Goal: Task Accomplishment & Management: Use online tool/utility

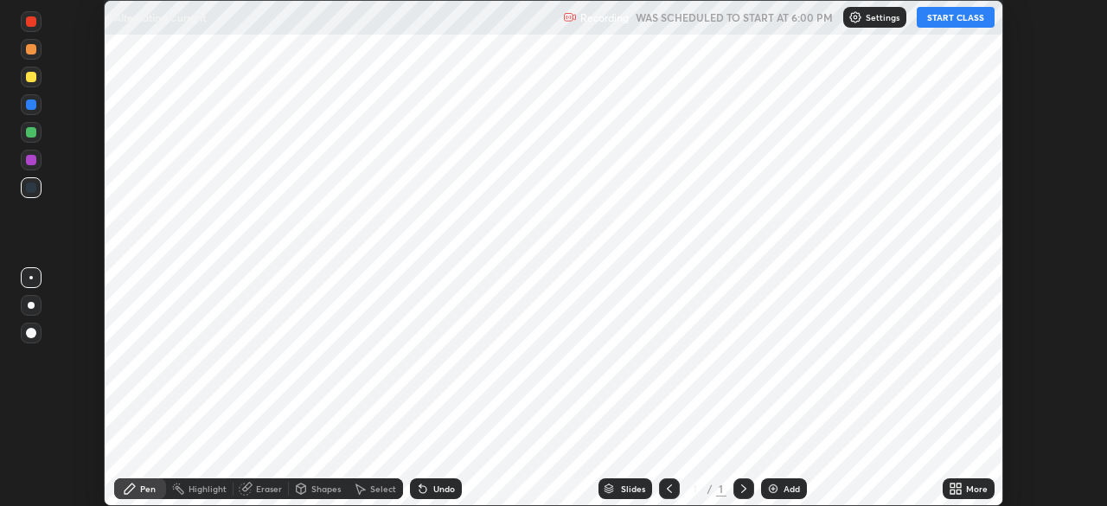
scroll to position [506, 1106]
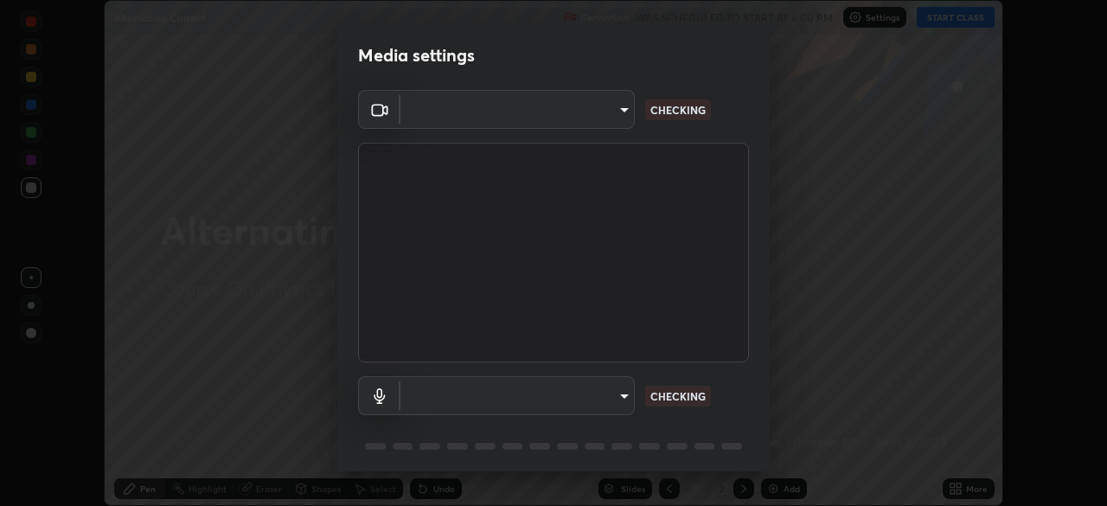
type input "71b0b5903dbe2f19866722545fb63627b4ea9dc08965a3ab927889d17f042457"
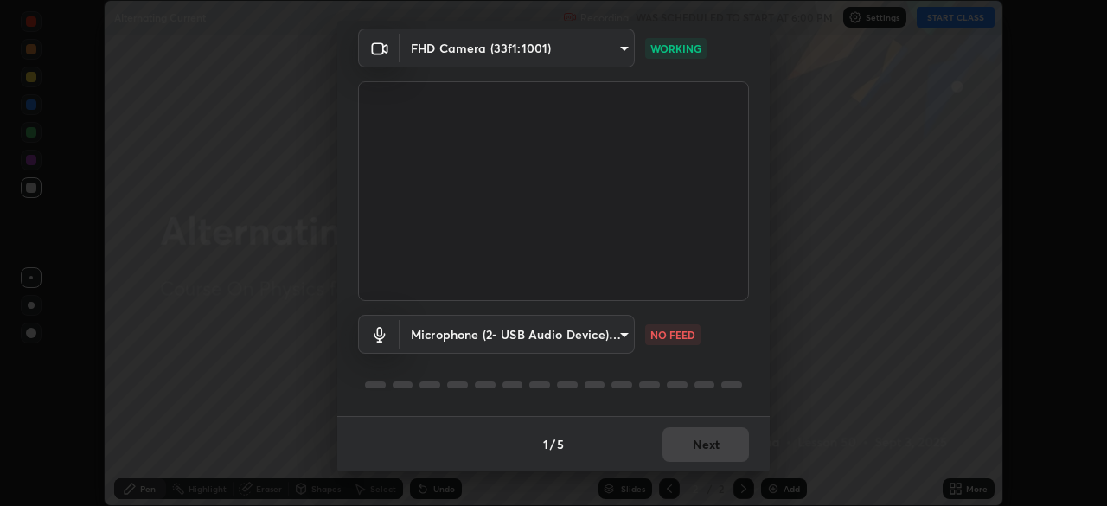
click at [619, 333] on body "Erase all Alternating Current Recording WAS SCHEDULED TO START AT 6:00 PM Setti…" at bounding box center [553, 253] width 1107 height 506
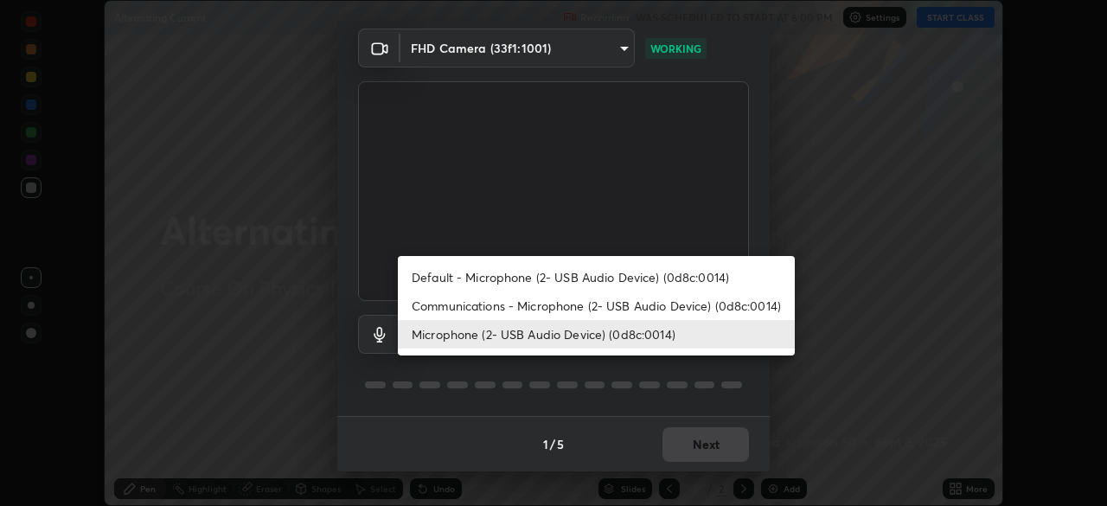
click at [619, 307] on li "Communications - Microphone (2- USB Audio Device) (0d8c:0014)" at bounding box center [596, 305] width 397 height 29
type input "communications"
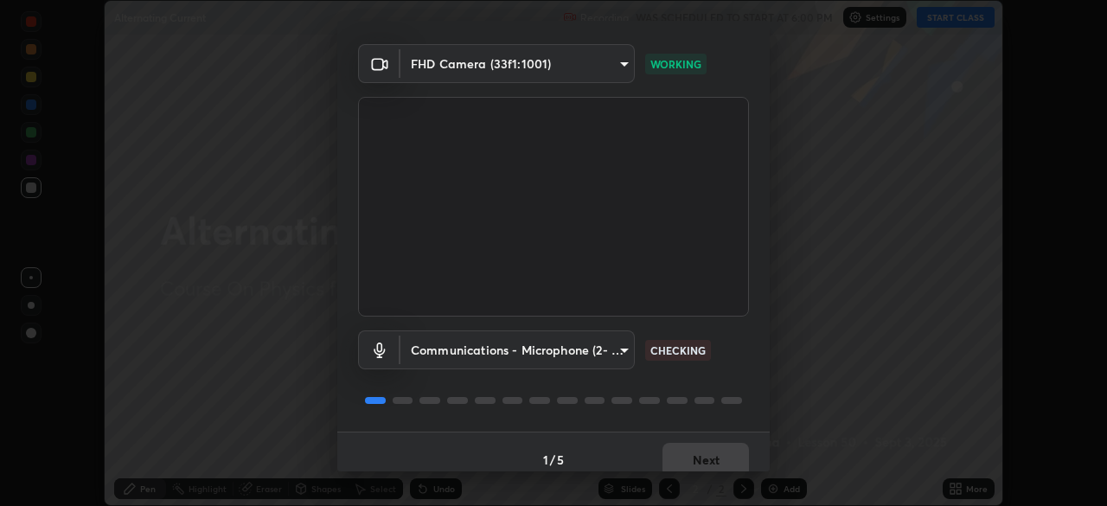
scroll to position [59, 0]
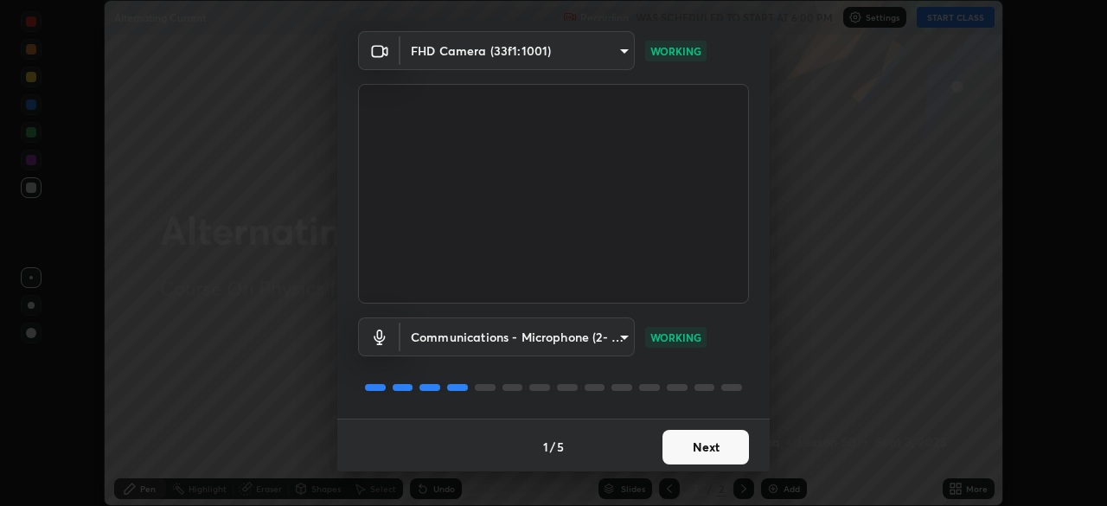
click at [720, 453] on button "Next" at bounding box center [705, 447] width 86 height 35
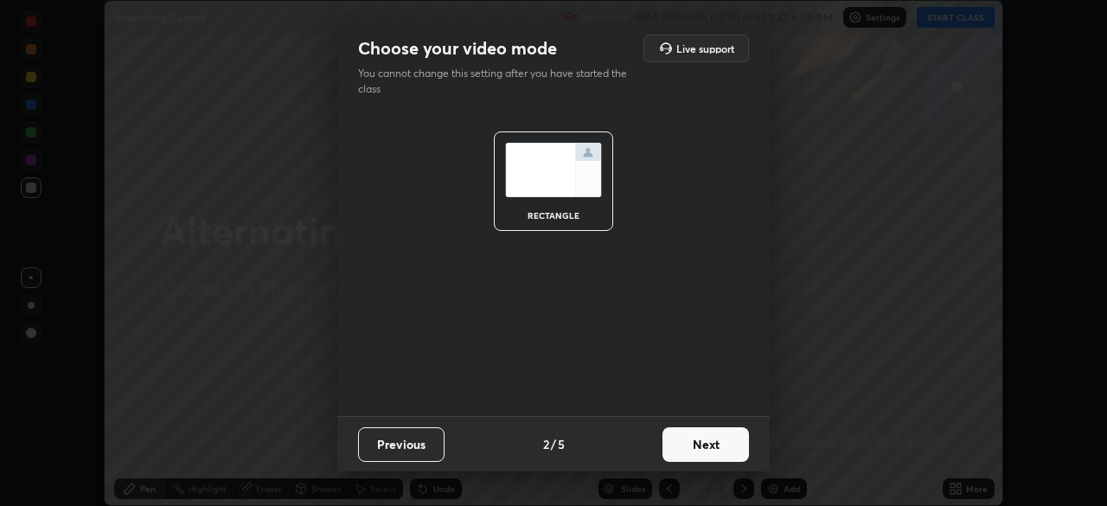
scroll to position [0, 0]
click at [721, 452] on button "Next" at bounding box center [705, 444] width 86 height 35
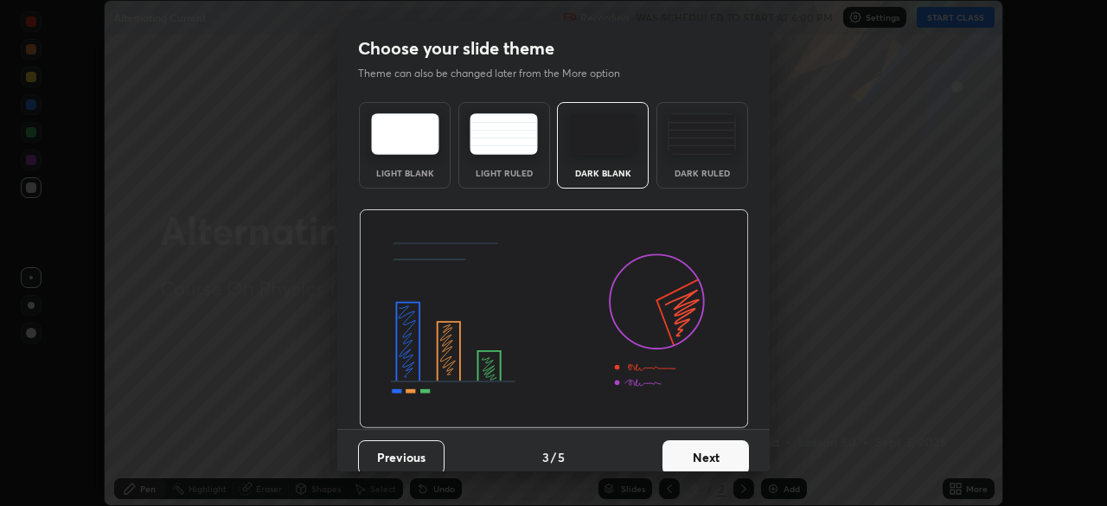
click at [731, 450] on button "Next" at bounding box center [705, 457] width 86 height 35
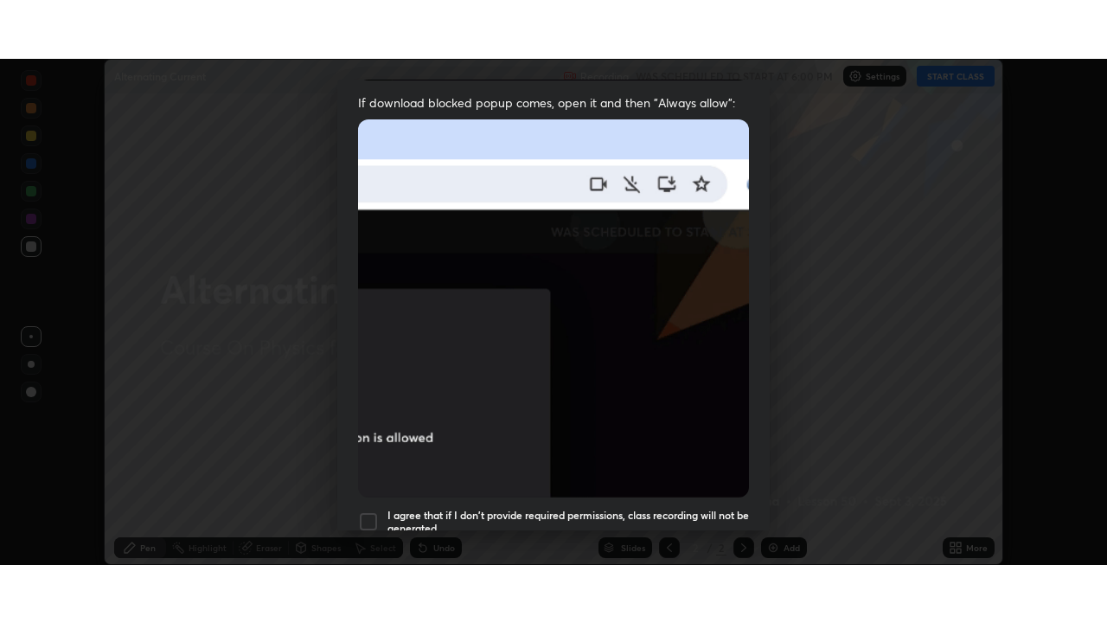
scroll to position [414, 0]
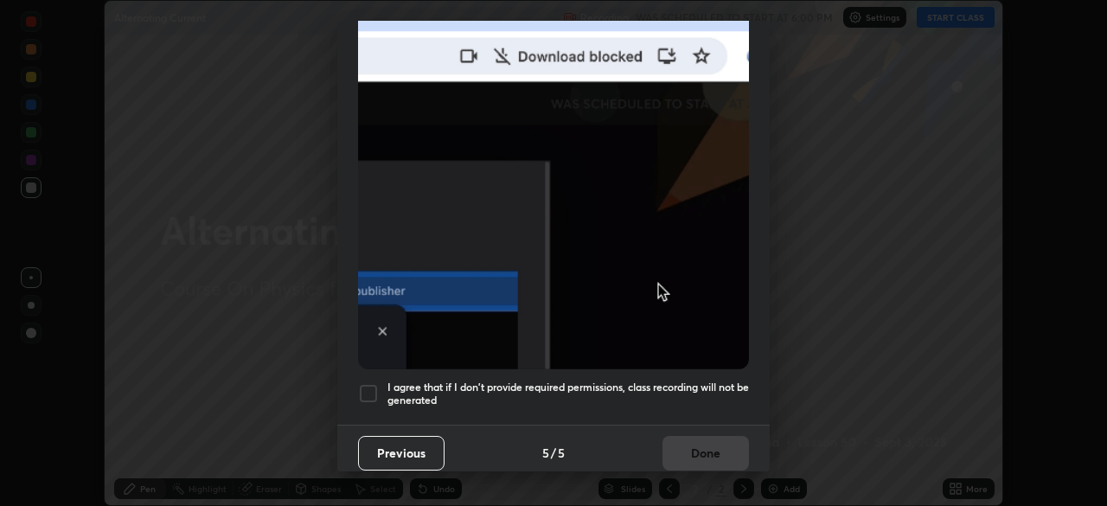
click at [370, 391] on div at bounding box center [368, 393] width 21 height 21
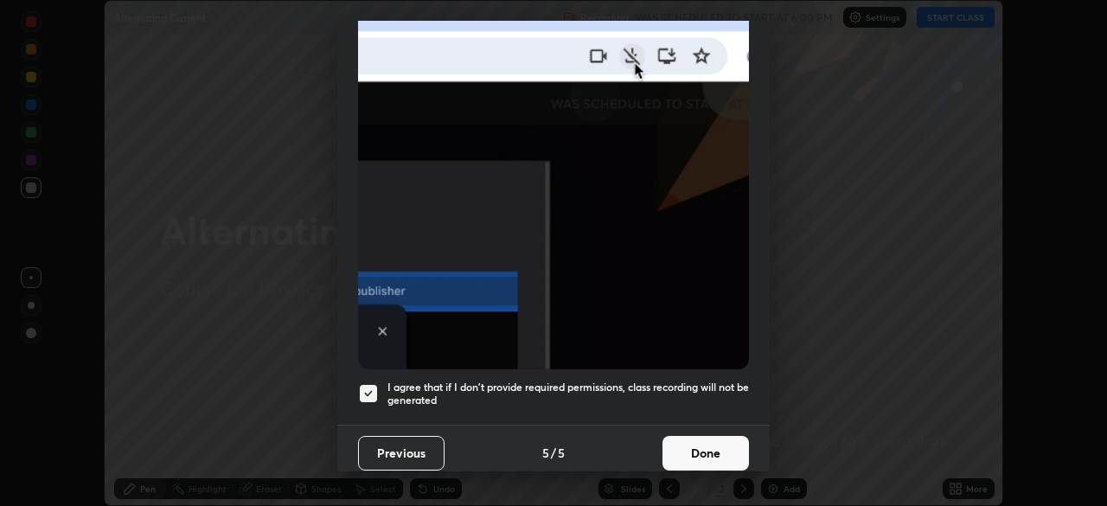
click at [706, 444] on button "Done" at bounding box center [705, 453] width 86 height 35
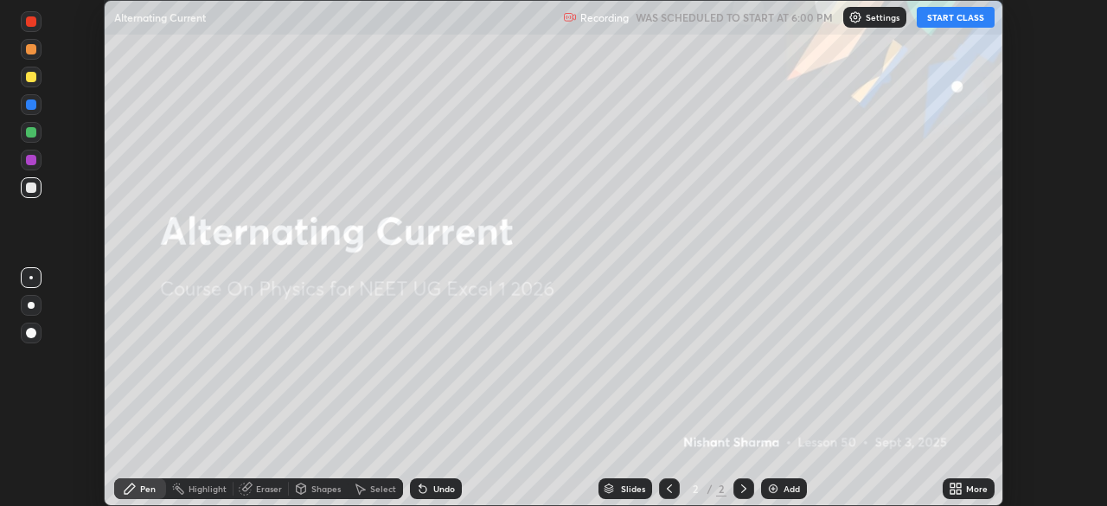
click at [953, 19] on button "START CLASS" at bounding box center [956, 17] width 78 height 21
click at [969, 489] on div "More" at bounding box center [977, 488] width 22 height 9
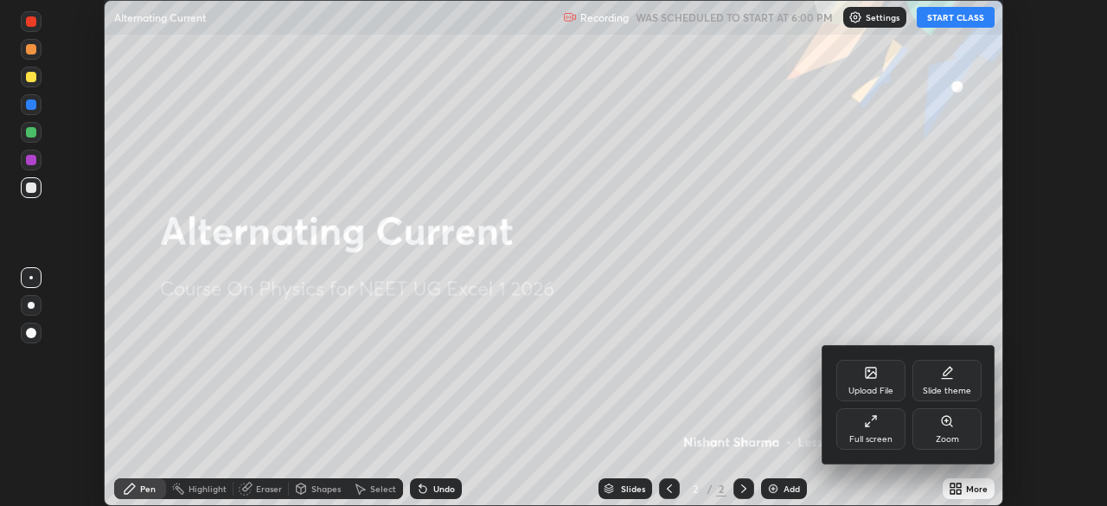
click at [872, 428] on div "Full screen" at bounding box center [870, 429] width 69 height 42
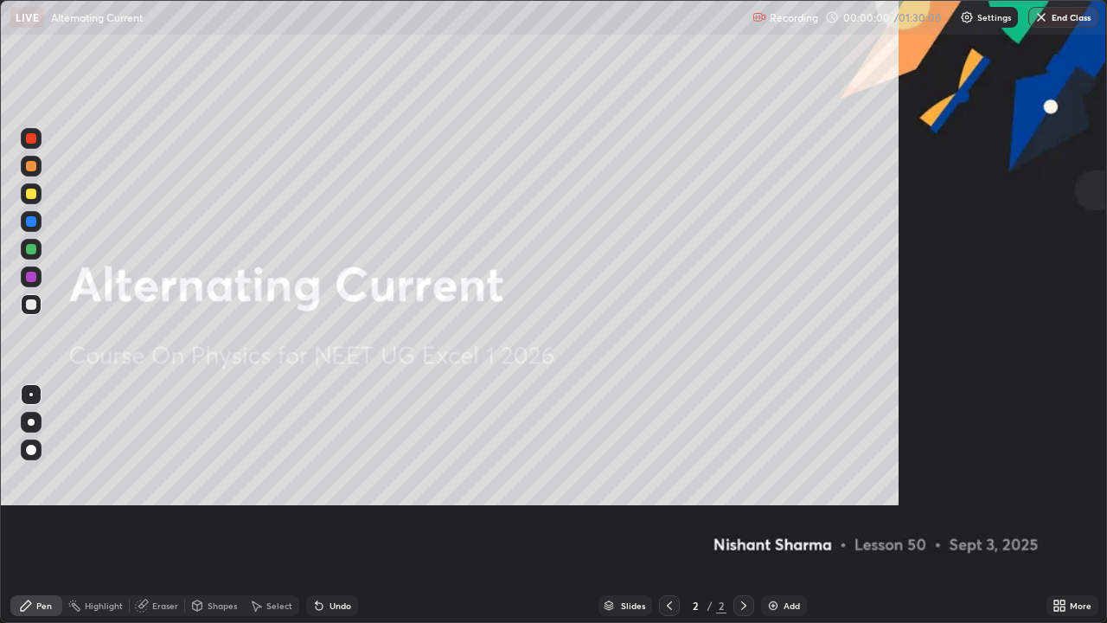
scroll to position [623, 1107]
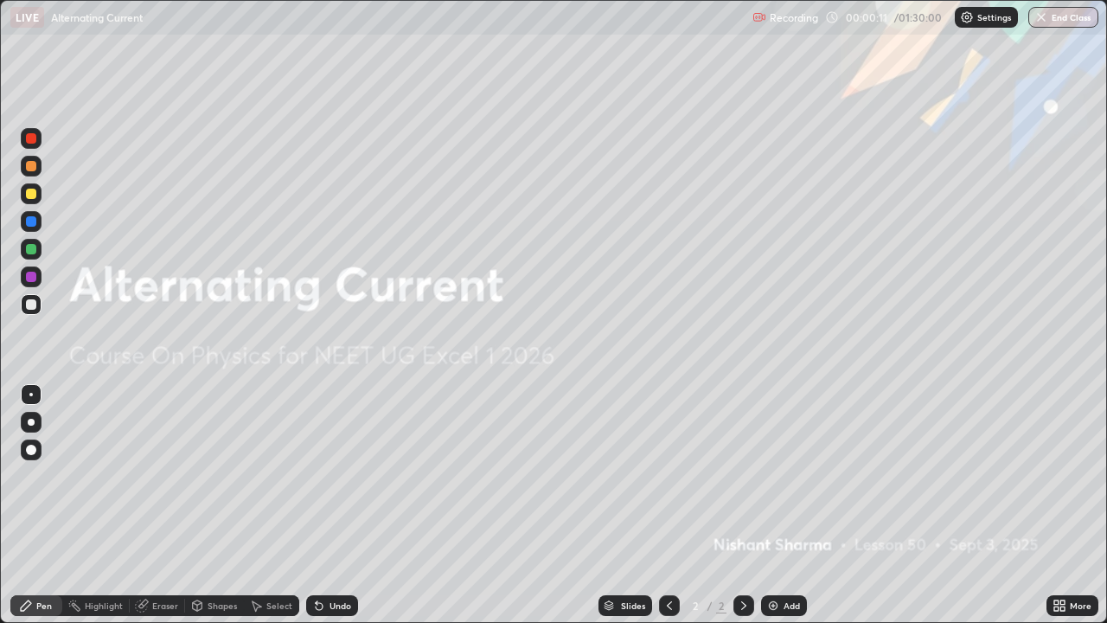
click at [778, 505] on div "Add" at bounding box center [784, 605] width 46 height 21
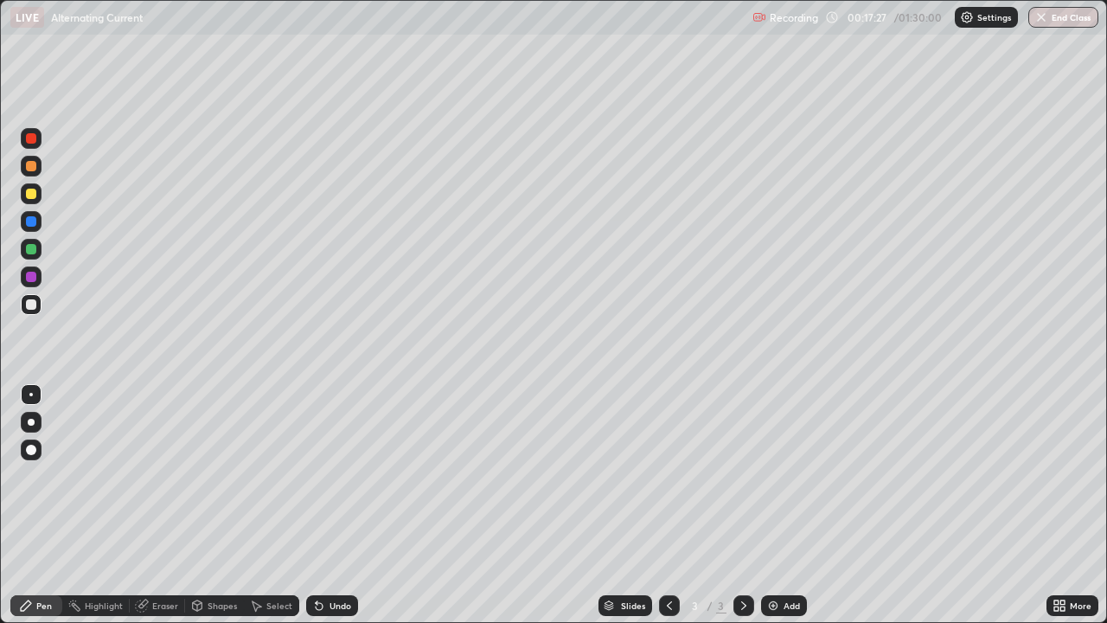
click at [157, 505] on div "Eraser" at bounding box center [165, 605] width 26 height 9
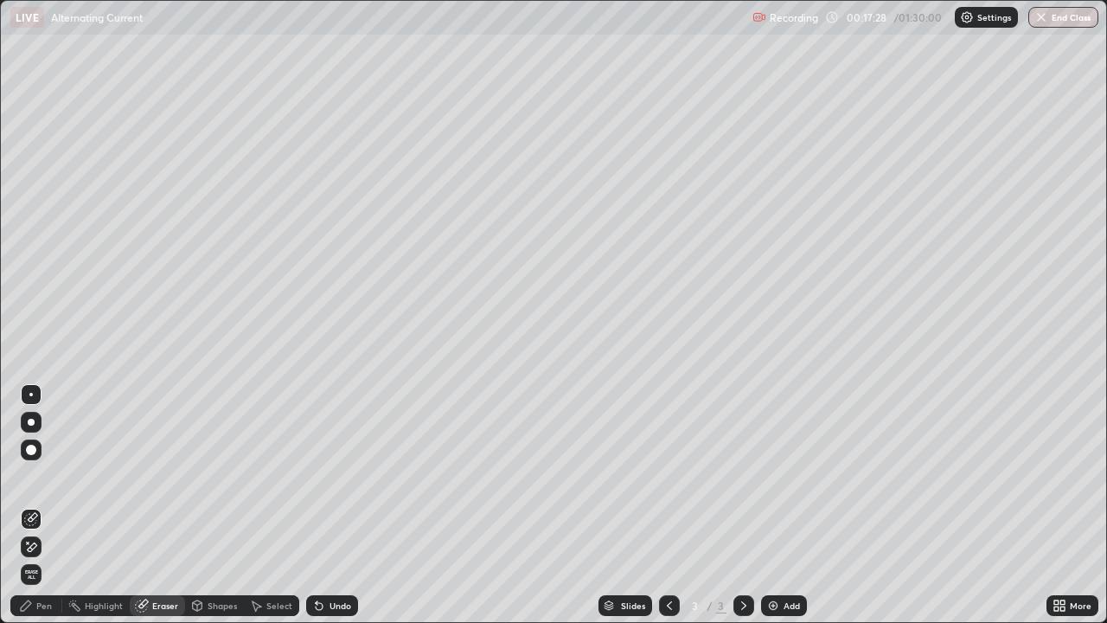
click at [34, 505] on icon at bounding box center [31, 547] width 14 height 15
click at [39, 505] on div "Pen" at bounding box center [44, 605] width 16 height 9
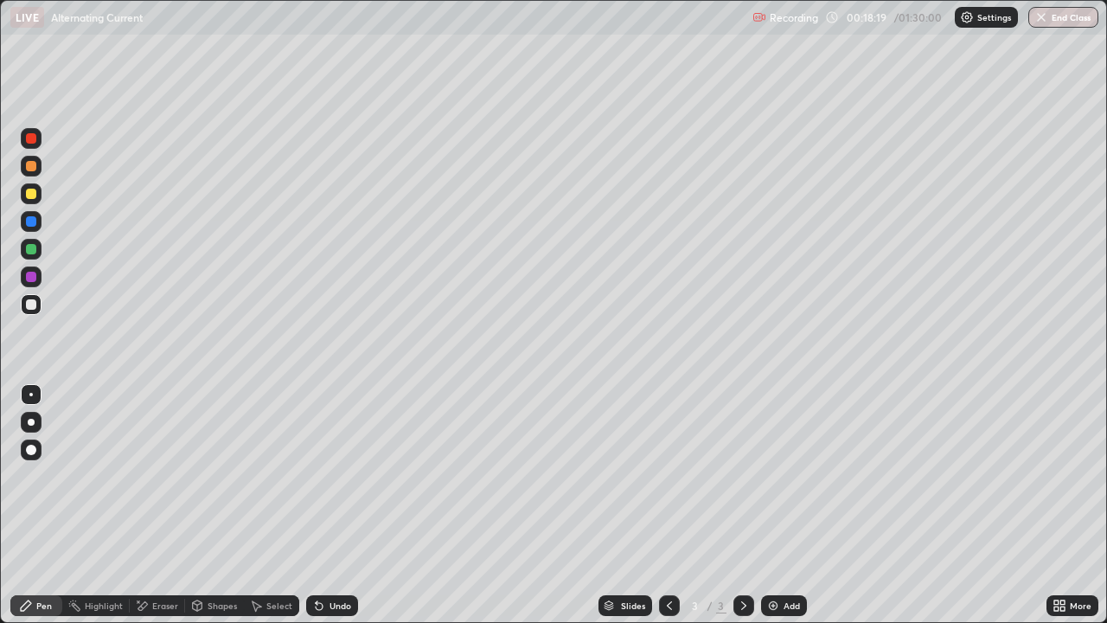
click at [329, 505] on div "Undo" at bounding box center [332, 605] width 52 height 21
click at [336, 505] on div "Undo" at bounding box center [332, 605] width 52 height 21
click at [330, 505] on div "Undo" at bounding box center [332, 605] width 52 height 21
click at [331, 505] on div "Undo" at bounding box center [332, 605] width 52 height 21
click at [327, 505] on div "Undo" at bounding box center [332, 605] width 52 height 21
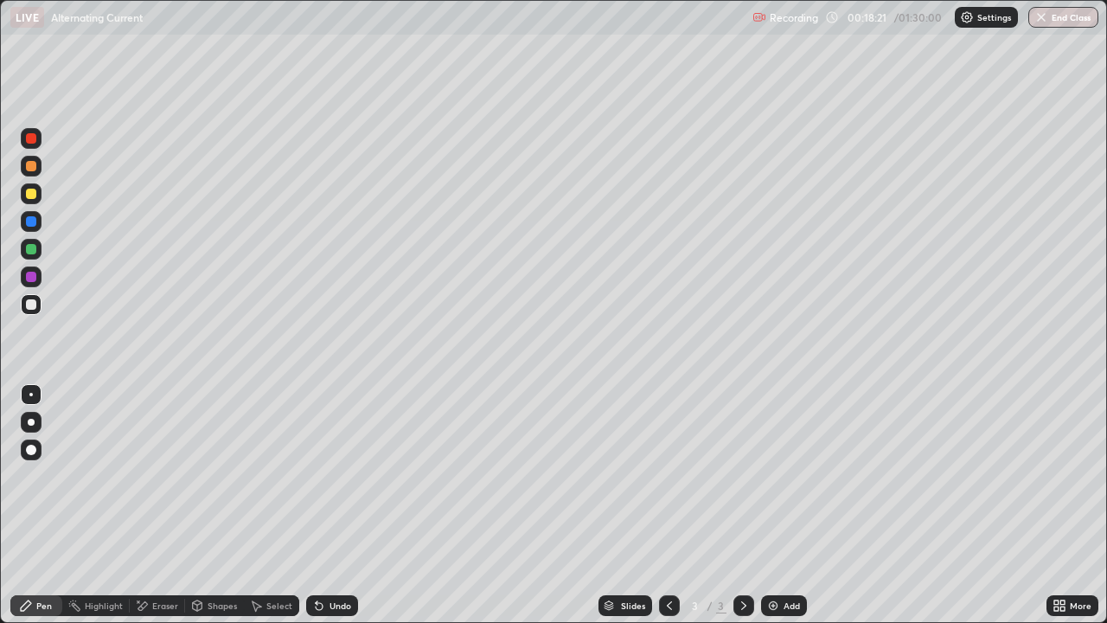
click at [327, 505] on div "Undo" at bounding box center [332, 605] width 52 height 21
click at [335, 505] on div "Undo" at bounding box center [340, 605] width 22 height 9
click at [340, 505] on div "Undo" at bounding box center [340, 605] width 22 height 9
click at [342, 505] on div "Undo" at bounding box center [332, 605] width 52 height 21
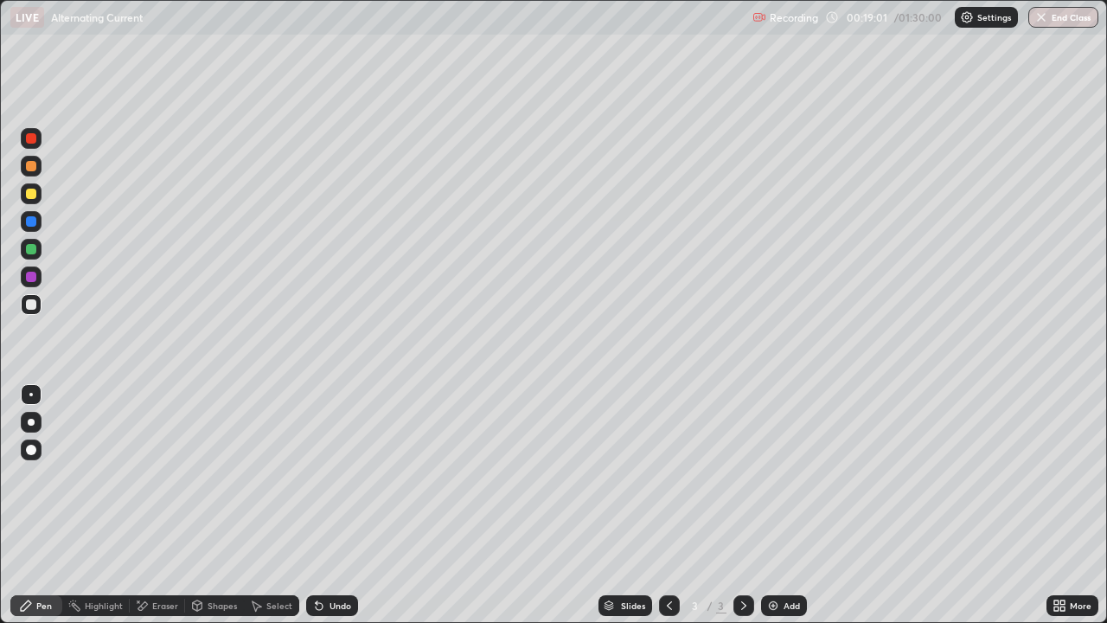
click at [338, 505] on div "Undo" at bounding box center [340, 605] width 22 height 9
click at [335, 505] on div "Undo" at bounding box center [340, 605] width 22 height 9
click at [330, 505] on div "Undo" at bounding box center [332, 605] width 52 height 21
click at [329, 505] on div "Undo" at bounding box center [332, 605] width 52 height 21
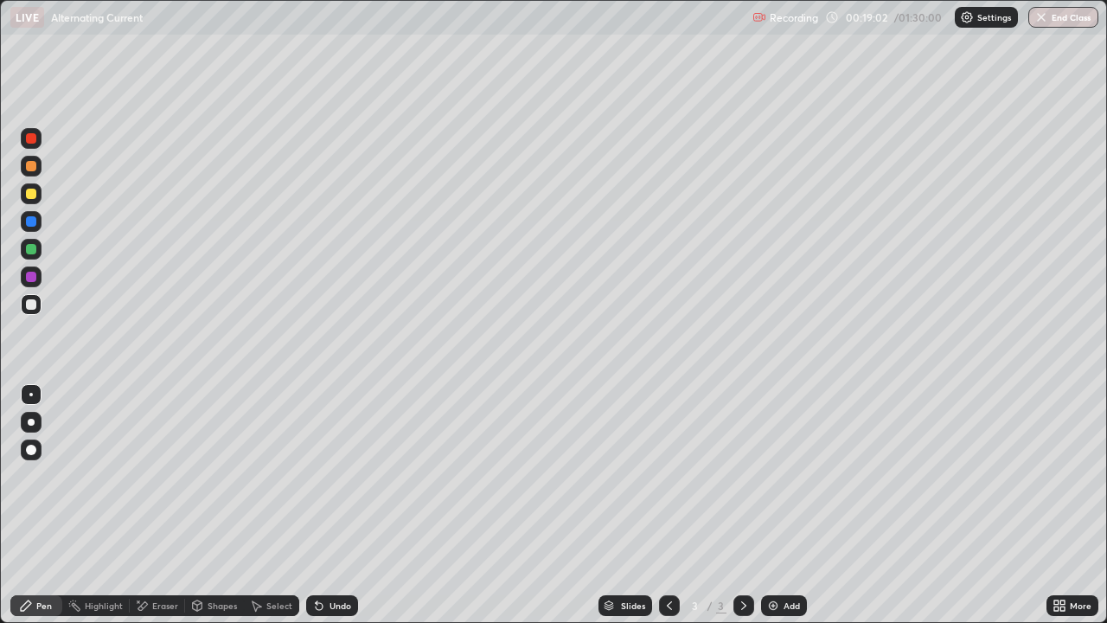
click at [330, 505] on div "Undo" at bounding box center [332, 605] width 52 height 21
click at [329, 505] on div "Undo" at bounding box center [332, 605] width 52 height 21
click at [322, 505] on div "Undo" at bounding box center [332, 605] width 52 height 21
click at [316, 505] on icon at bounding box center [319, 606] width 7 height 7
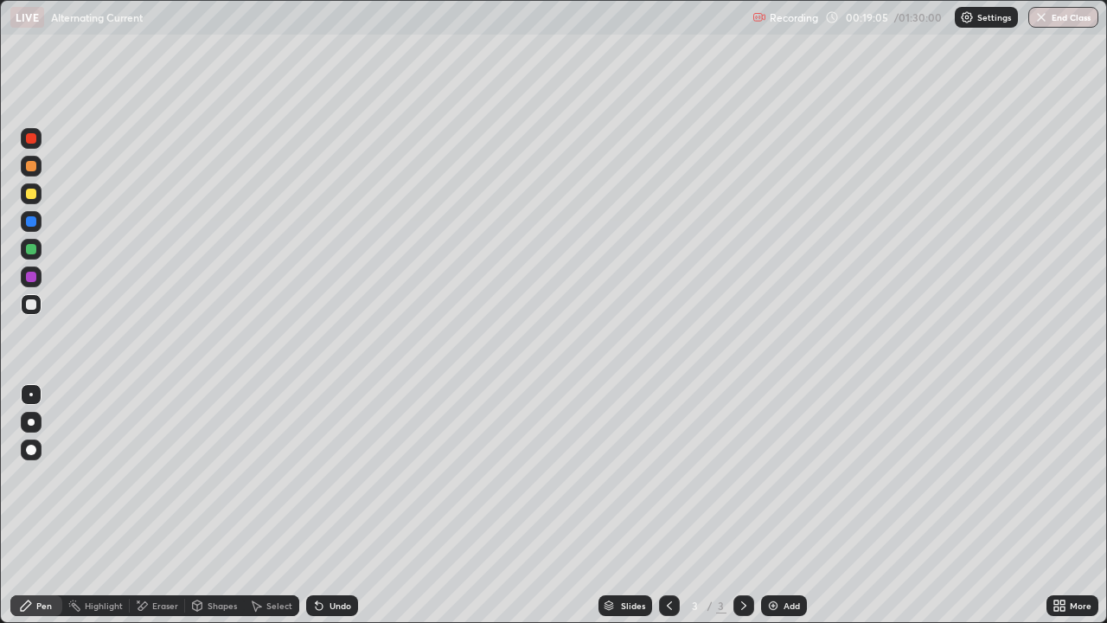
click at [329, 505] on div "Undo" at bounding box center [340, 605] width 22 height 9
click at [781, 505] on div "Add" at bounding box center [784, 605] width 46 height 21
click at [342, 505] on div "Undo" at bounding box center [340, 605] width 22 height 9
click at [338, 505] on div "Undo" at bounding box center [332, 605] width 52 height 21
click at [335, 505] on div "Undo" at bounding box center [332, 605] width 52 height 21
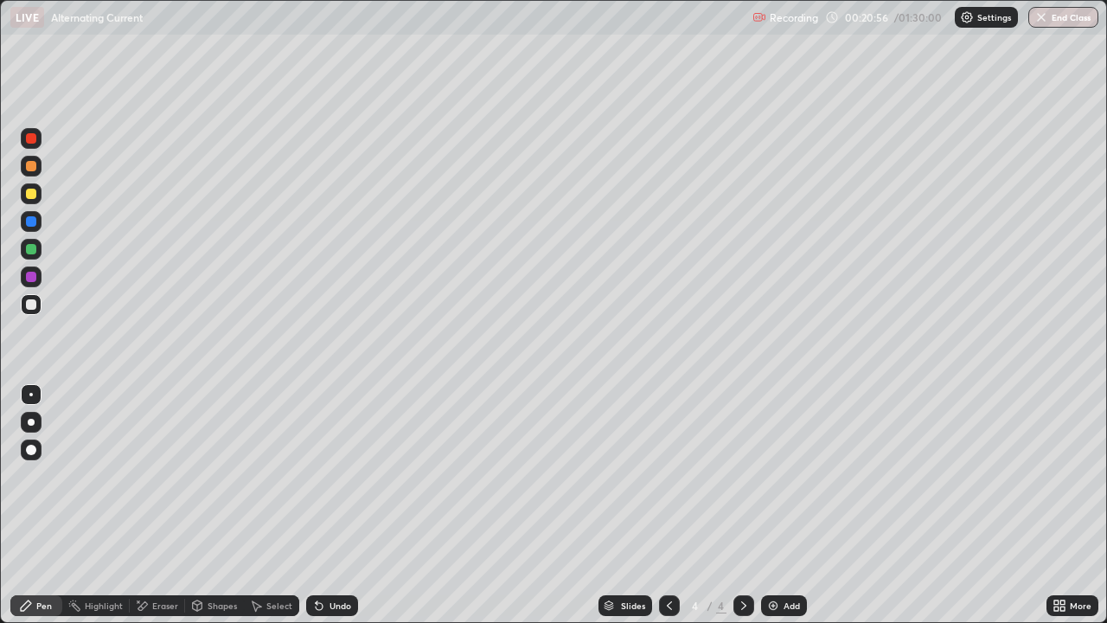
click at [341, 505] on div "Undo" at bounding box center [340, 605] width 22 height 9
click at [334, 505] on div "Undo" at bounding box center [332, 605] width 52 height 21
click at [335, 505] on div "Undo" at bounding box center [332, 605] width 52 height 21
click at [333, 505] on div "Undo" at bounding box center [332, 605] width 52 height 21
click at [334, 505] on div "Undo" at bounding box center [340, 605] width 22 height 9
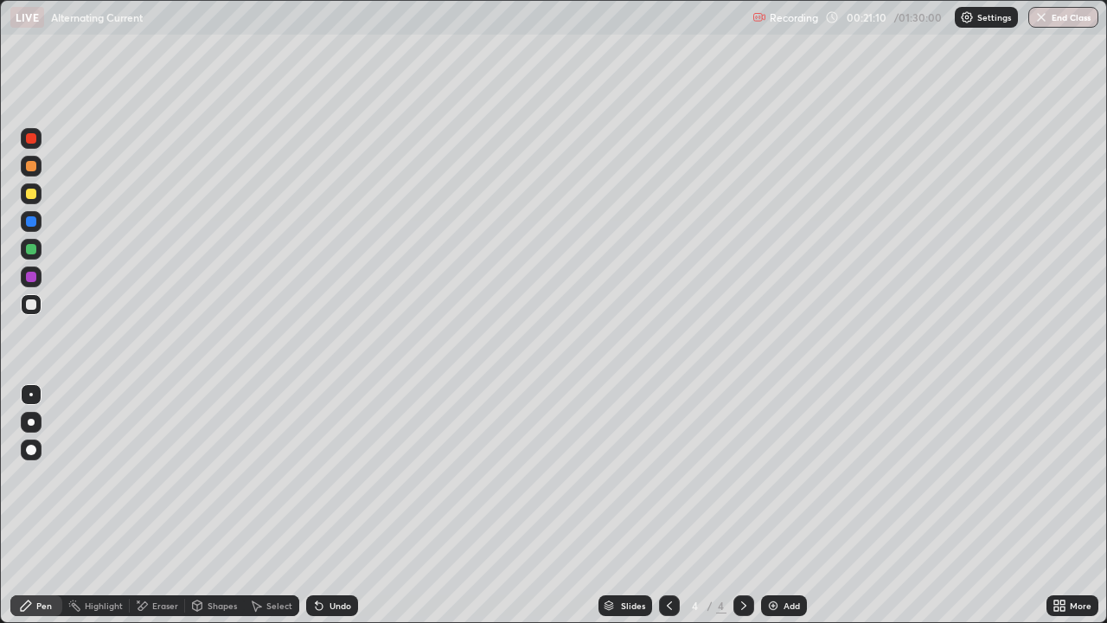
click at [338, 505] on div "Undo" at bounding box center [340, 605] width 22 height 9
click at [339, 505] on div "Undo" at bounding box center [340, 605] width 22 height 9
click at [336, 505] on div "Undo" at bounding box center [340, 605] width 22 height 9
click at [334, 505] on div "Undo" at bounding box center [340, 605] width 22 height 9
click at [778, 505] on img at bounding box center [773, 605] width 14 height 14
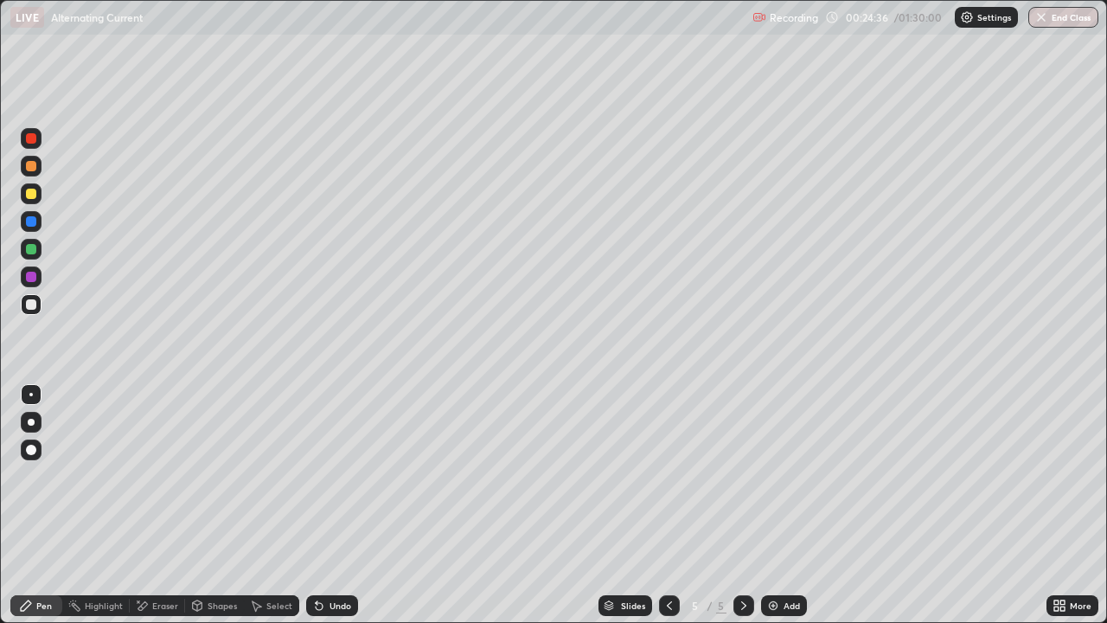
click at [335, 505] on div "Undo" at bounding box center [340, 605] width 22 height 9
click at [342, 505] on div "Undo" at bounding box center [340, 605] width 22 height 9
click at [783, 505] on div "Add" at bounding box center [791, 605] width 16 height 9
click at [343, 505] on div "Undo" at bounding box center [340, 605] width 22 height 9
click at [165, 505] on div "Eraser" at bounding box center [165, 605] width 26 height 9
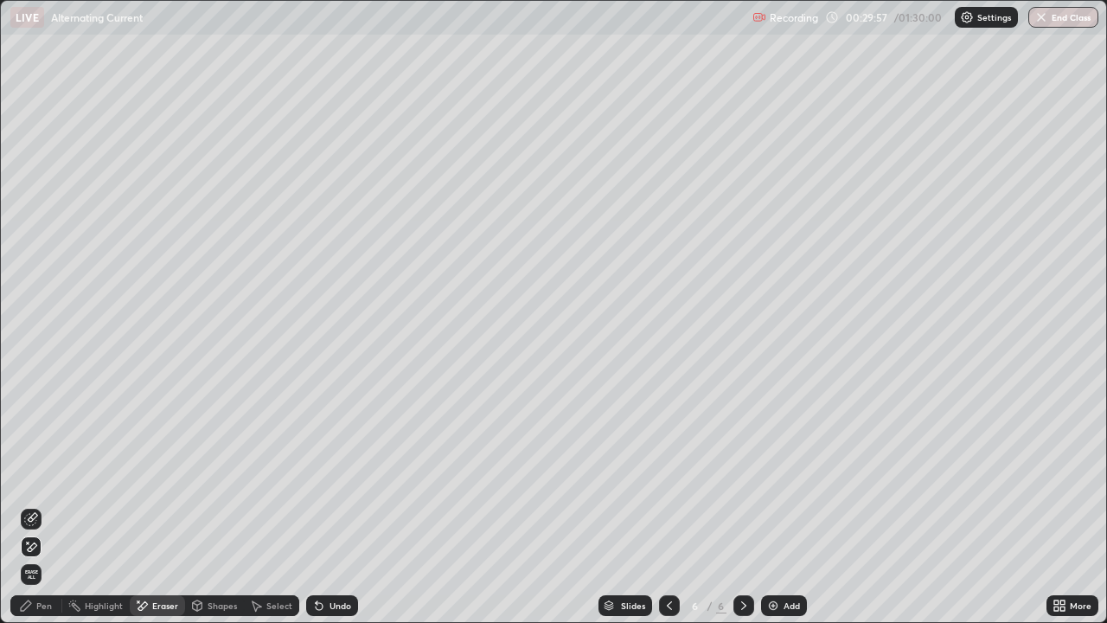
click at [42, 505] on div "Pen" at bounding box center [44, 605] width 16 height 9
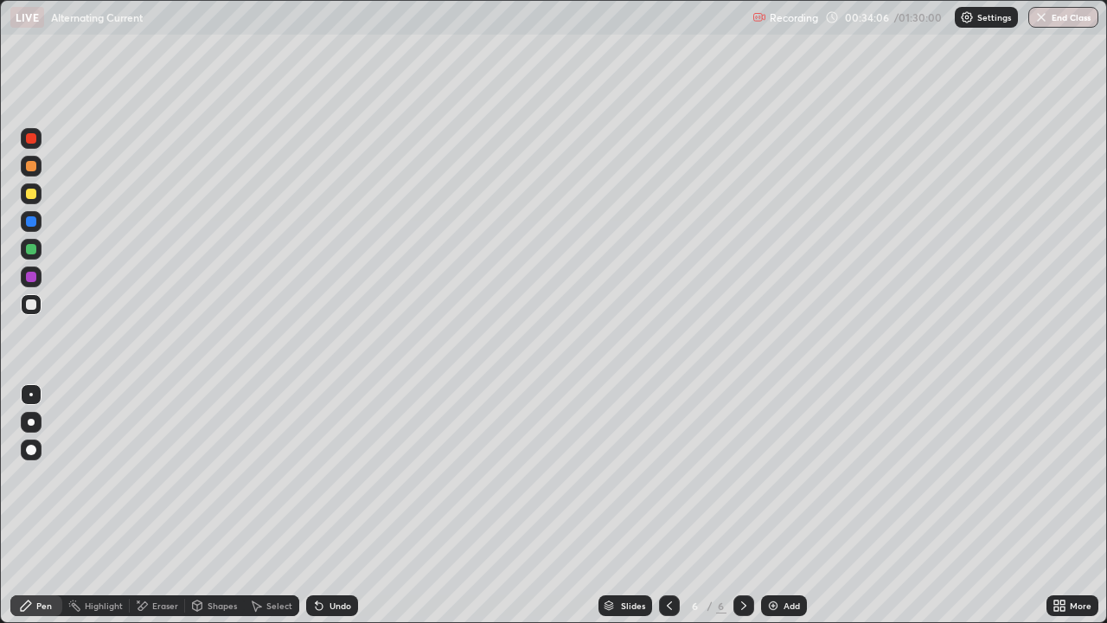
click at [29, 192] on div at bounding box center [31, 194] width 10 height 10
click at [781, 505] on div "Add" at bounding box center [784, 605] width 46 height 21
click at [669, 505] on icon at bounding box center [669, 605] width 5 height 9
click at [746, 505] on icon at bounding box center [744, 605] width 14 height 14
click at [783, 505] on div "Add" at bounding box center [791, 605] width 16 height 9
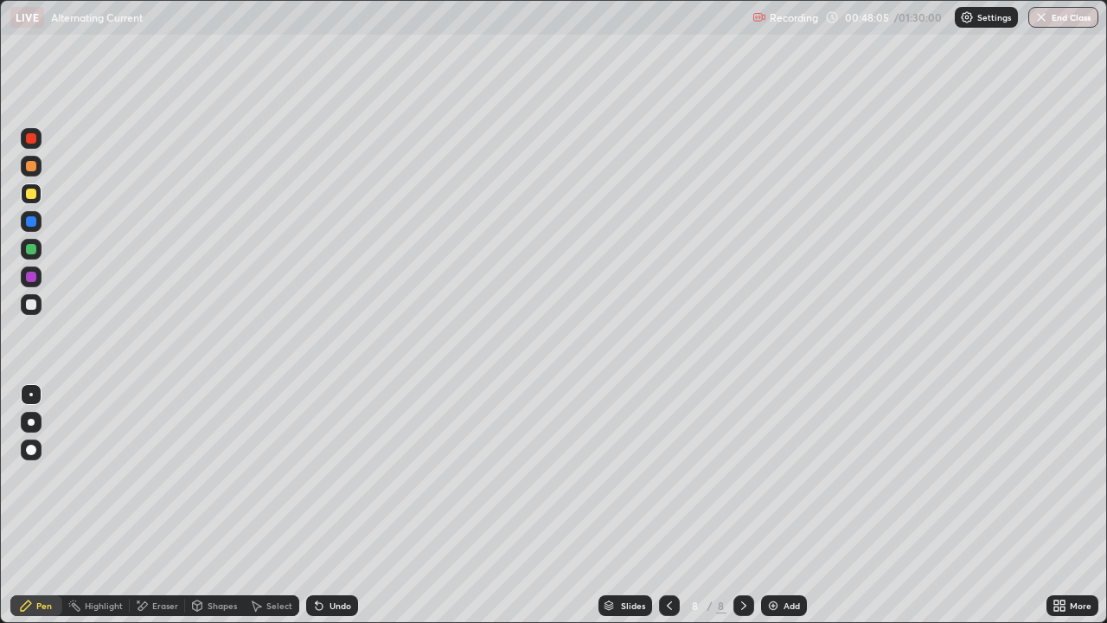
click at [790, 505] on div "Add" at bounding box center [791, 605] width 16 height 9
click at [348, 505] on div "Undo" at bounding box center [332, 605] width 52 height 21
click at [341, 505] on div "Undo" at bounding box center [340, 605] width 22 height 9
click at [348, 505] on div "Undo" at bounding box center [340, 605] width 22 height 9
click at [785, 505] on div "Add" at bounding box center [791, 605] width 16 height 9
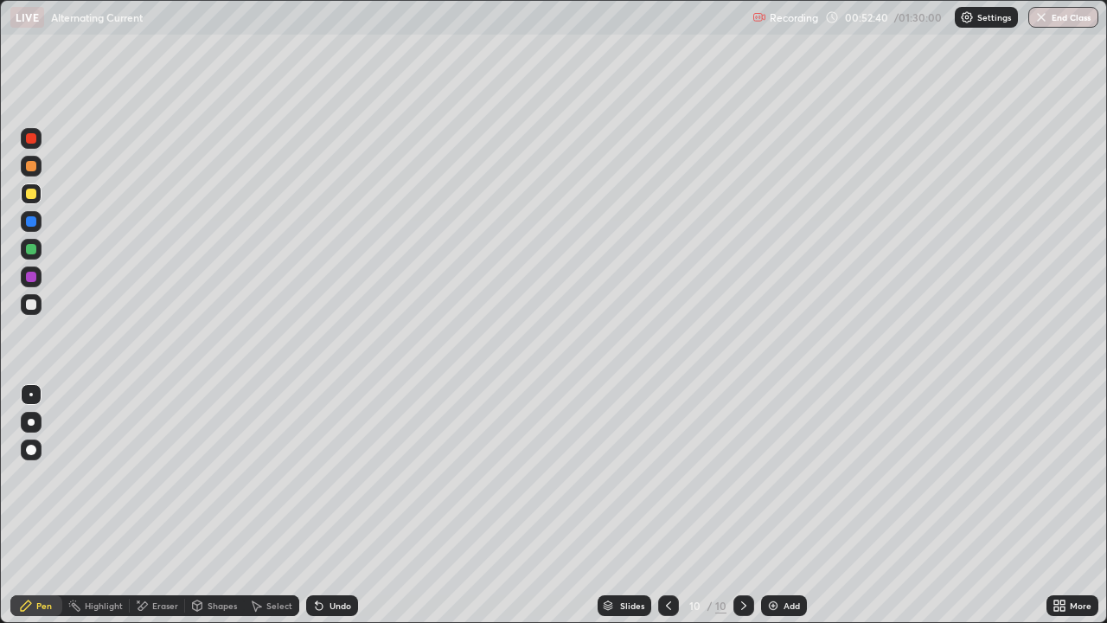
click at [669, 505] on icon at bounding box center [668, 605] width 5 height 9
click at [334, 505] on div "Undo" at bounding box center [340, 605] width 22 height 9
click at [335, 505] on div "Undo" at bounding box center [340, 605] width 22 height 9
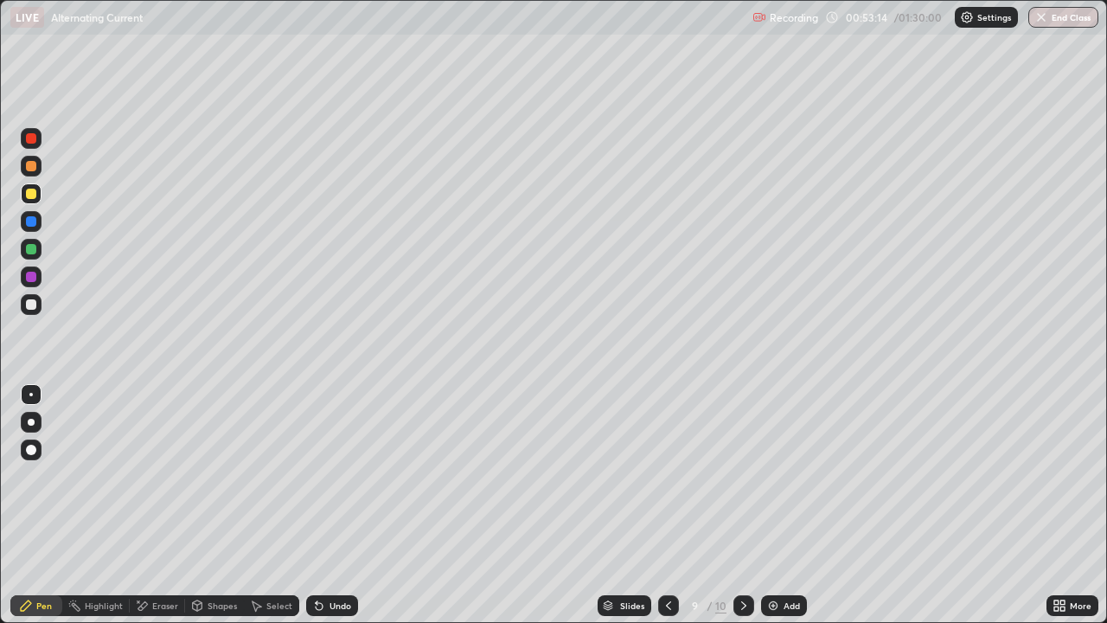
click at [336, 505] on div "Undo" at bounding box center [340, 605] width 22 height 9
click at [742, 505] on icon at bounding box center [744, 605] width 14 height 14
click at [333, 505] on div "Undo" at bounding box center [340, 605] width 22 height 9
click at [790, 505] on div "Add" at bounding box center [791, 605] width 16 height 9
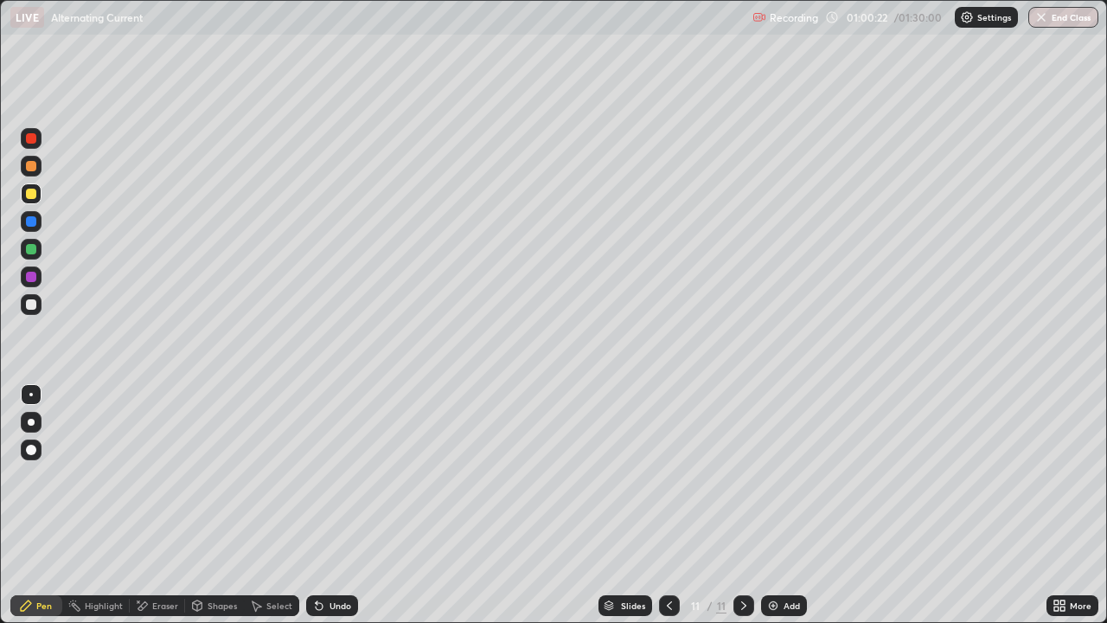
click at [334, 505] on div "Undo" at bounding box center [340, 605] width 22 height 9
click at [795, 505] on div "Add" at bounding box center [791, 605] width 16 height 9
click at [342, 505] on div "Undo" at bounding box center [332, 605] width 52 height 21
click at [343, 505] on div "Undo" at bounding box center [340, 605] width 22 height 9
click at [781, 505] on div "Add" at bounding box center [784, 605] width 46 height 21
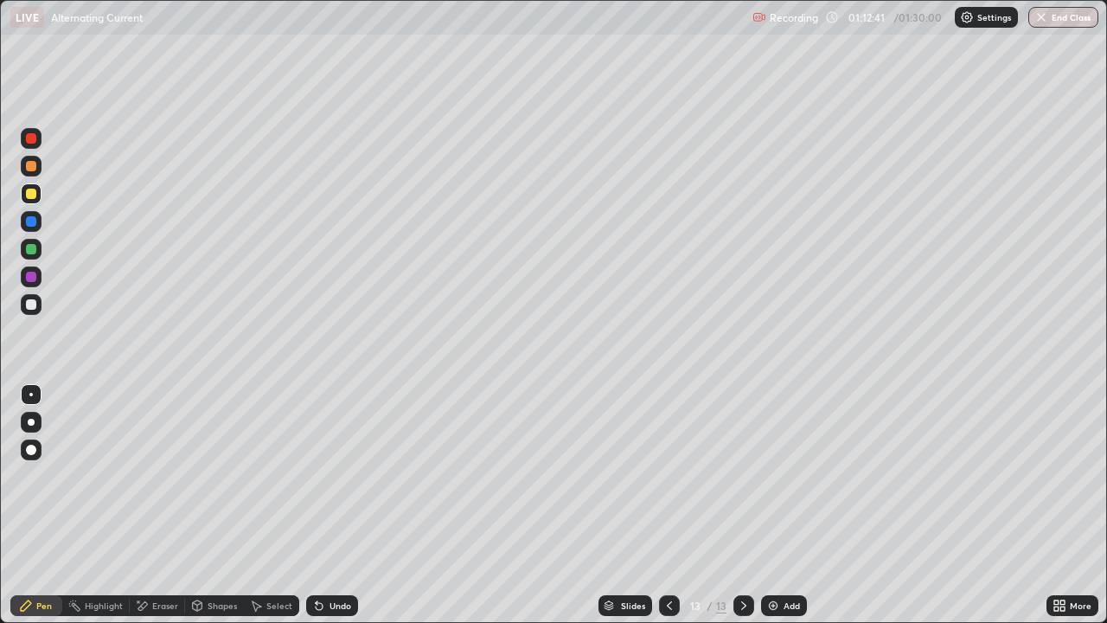
click at [338, 505] on div "Undo" at bounding box center [340, 605] width 22 height 9
click at [340, 505] on div "Undo" at bounding box center [340, 605] width 22 height 9
click at [337, 505] on div "Undo" at bounding box center [340, 605] width 22 height 9
click at [336, 505] on div "Undo" at bounding box center [340, 605] width 22 height 9
click at [342, 505] on div "Undo" at bounding box center [340, 605] width 22 height 9
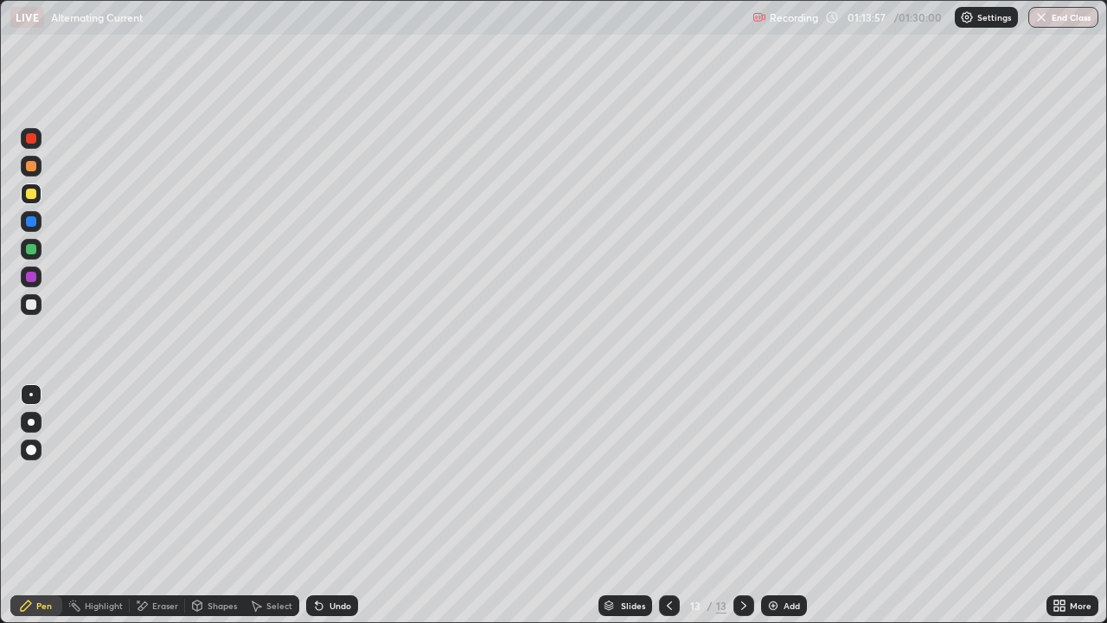
click at [335, 505] on div "Undo" at bounding box center [340, 605] width 22 height 9
click at [788, 505] on div "Add" at bounding box center [791, 605] width 16 height 9
click at [163, 505] on div "Eraser" at bounding box center [165, 605] width 26 height 9
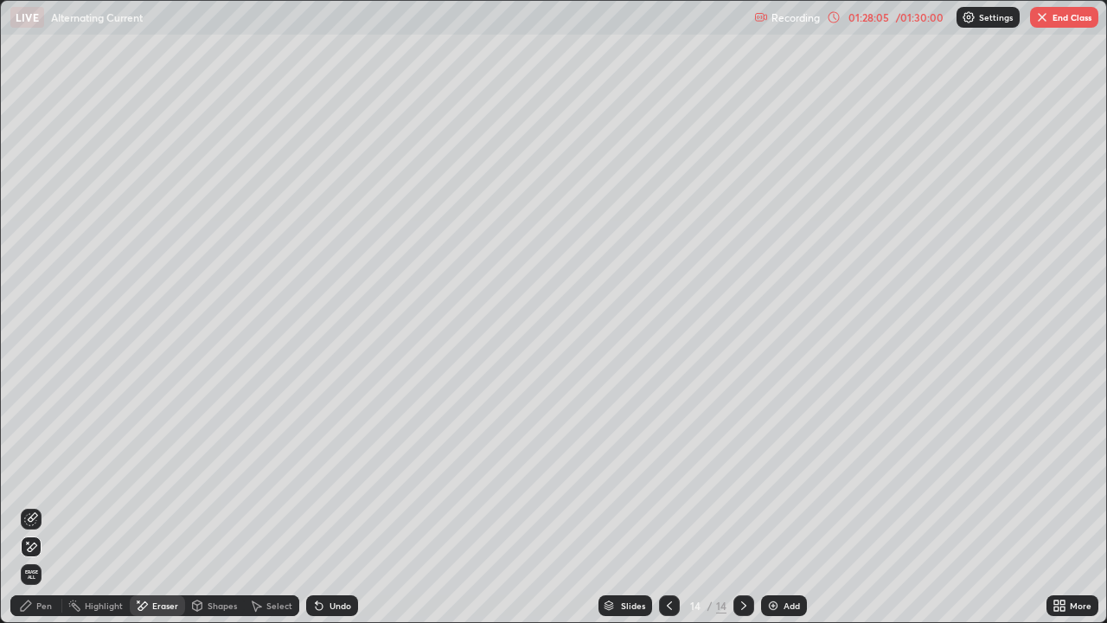
click at [46, 505] on div "Pen" at bounding box center [44, 605] width 16 height 9
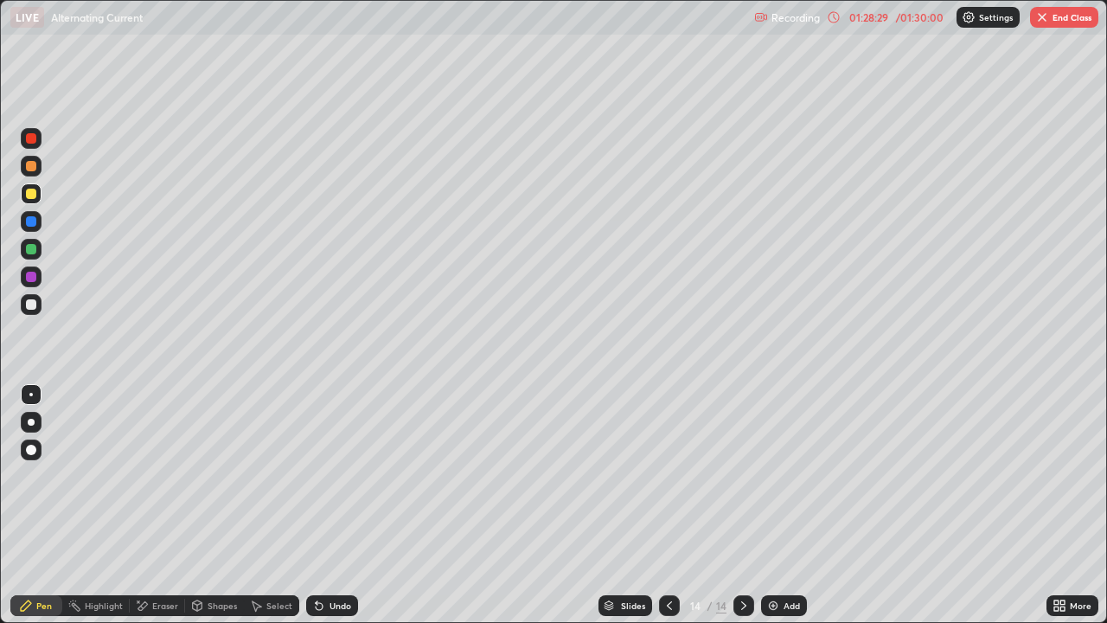
click at [334, 505] on div "Undo" at bounding box center [340, 605] width 22 height 9
click at [345, 505] on div "Undo" at bounding box center [340, 605] width 22 height 9
click at [342, 505] on div "Undo" at bounding box center [332, 605] width 52 height 21
click at [344, 505] on div "Undo" at bounding box center [332, 605] width 52 height 21
